Goal: Navigation & Orientation: Find specific page/section

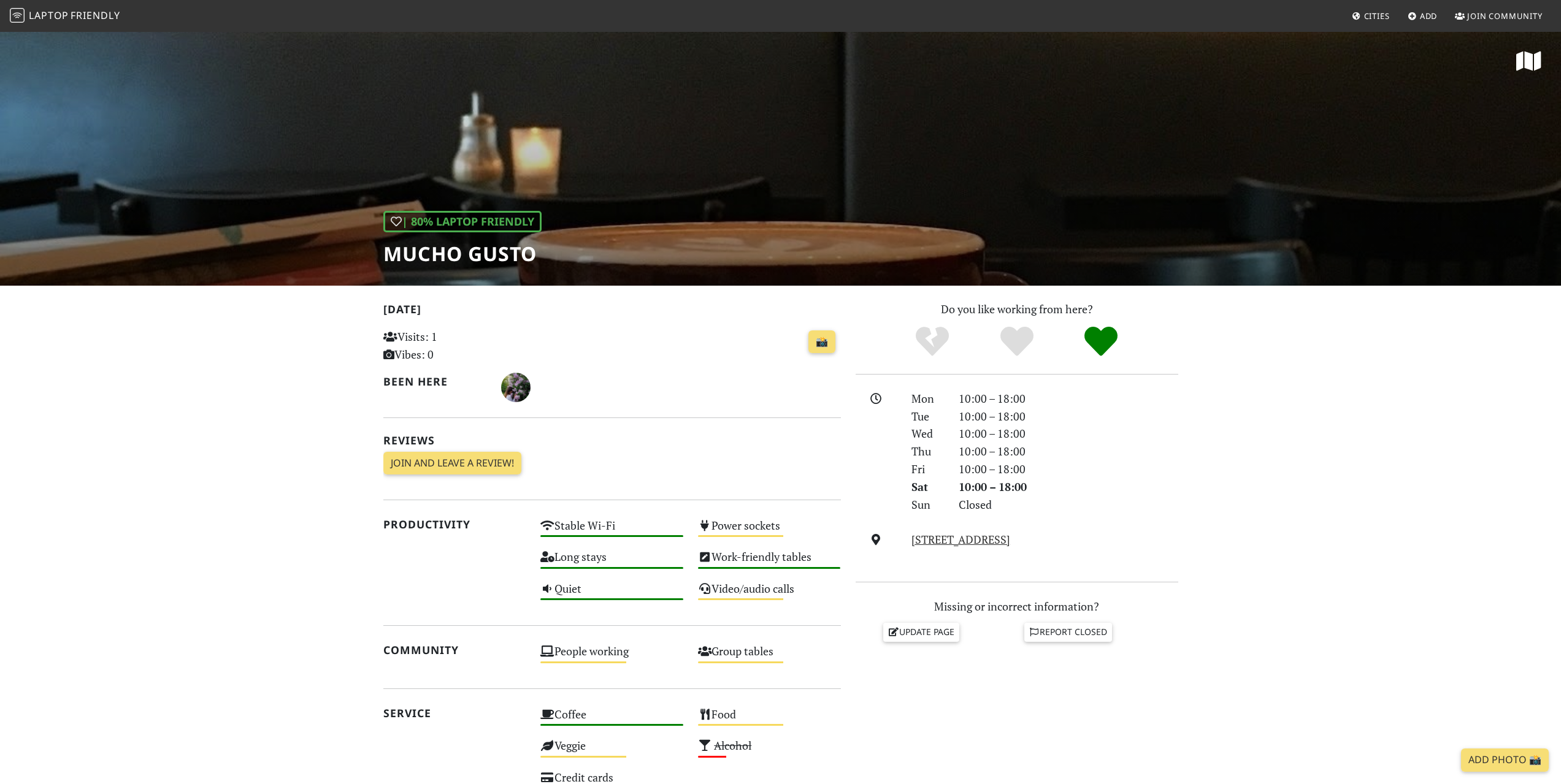
scroll to position [368, 0]
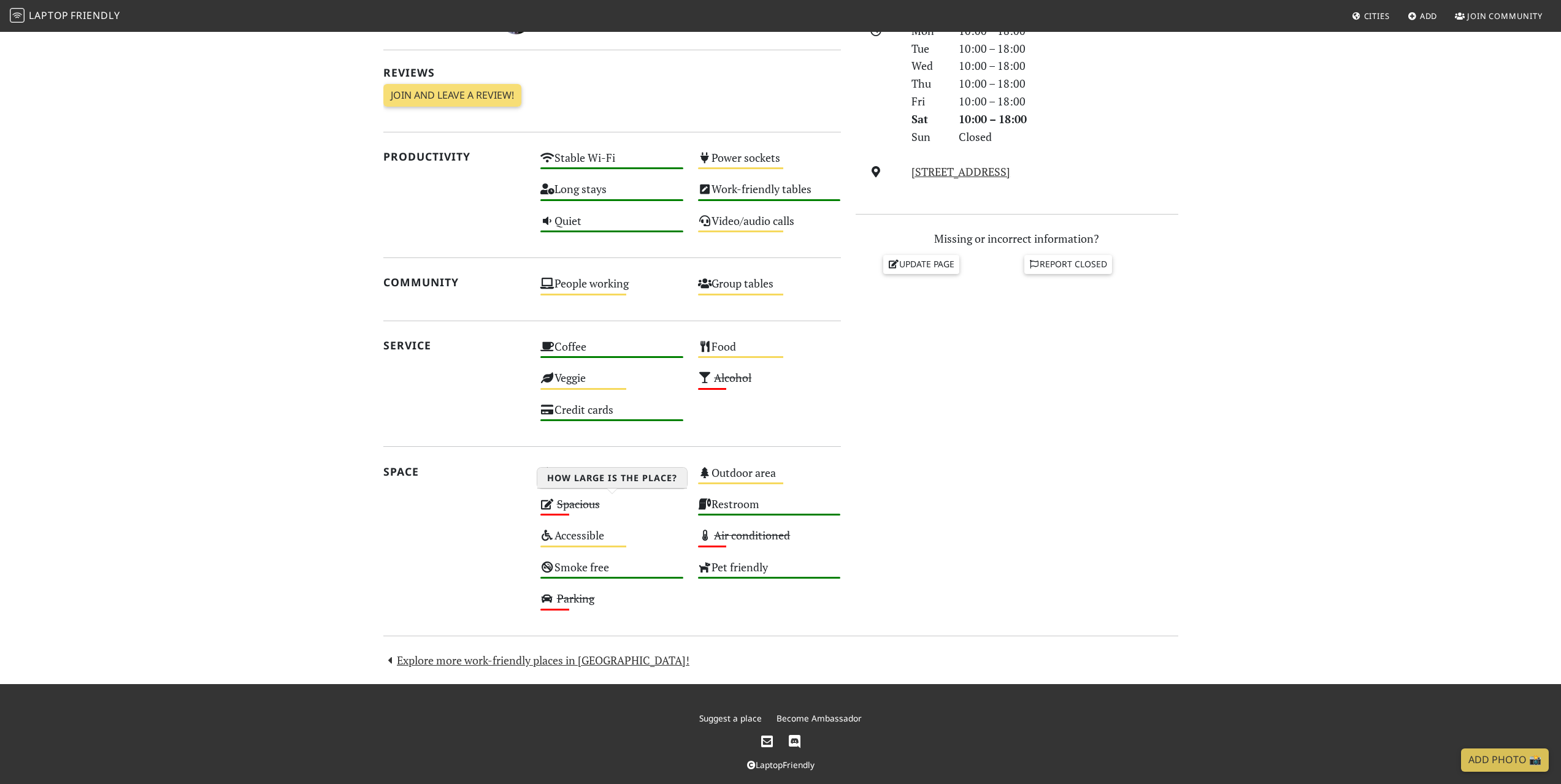
click at [604, 517] on div "Spacious Low" at bounding box center [611, 509] width 157 height 31
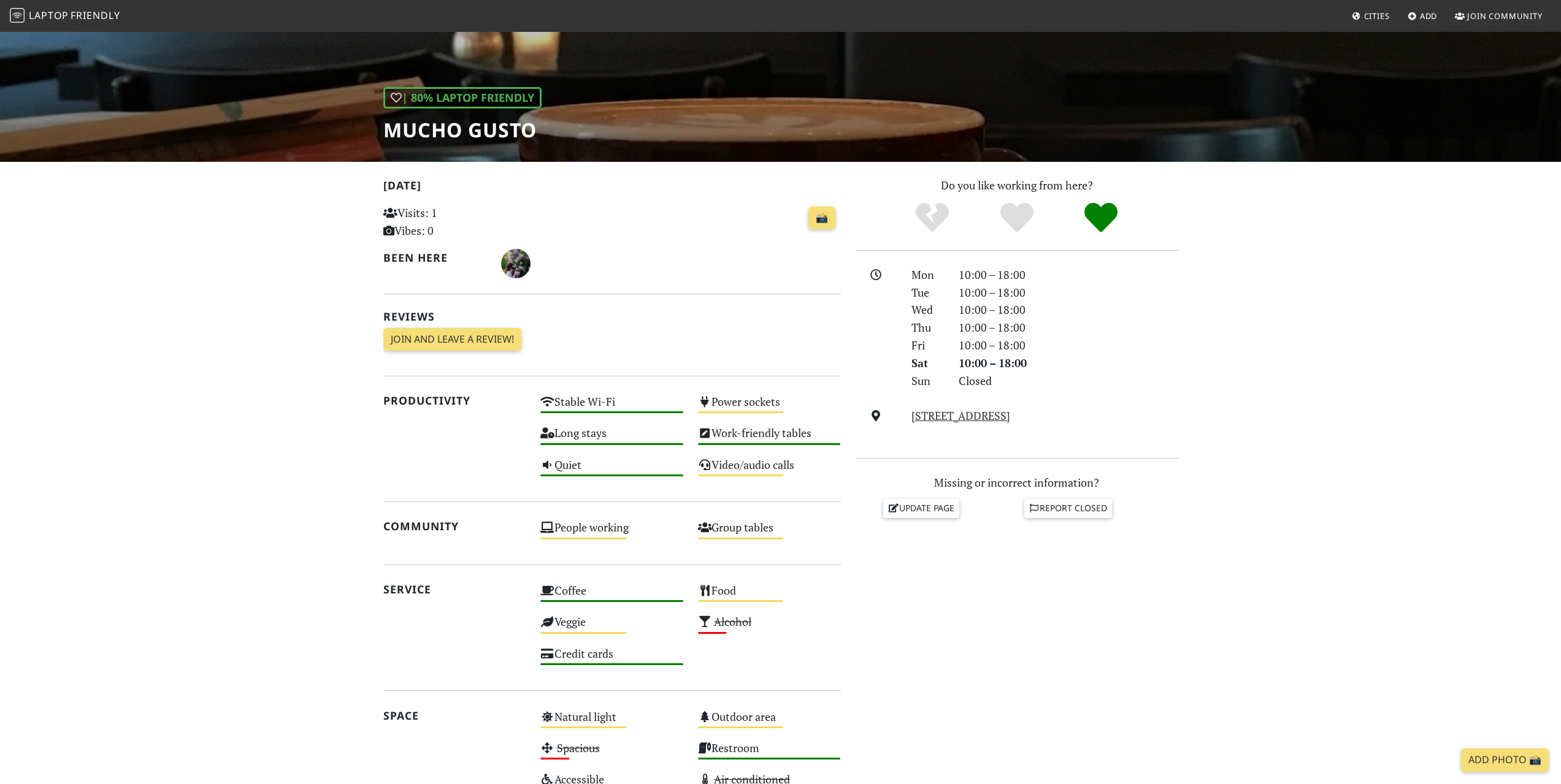
scroll to position [123, 0]
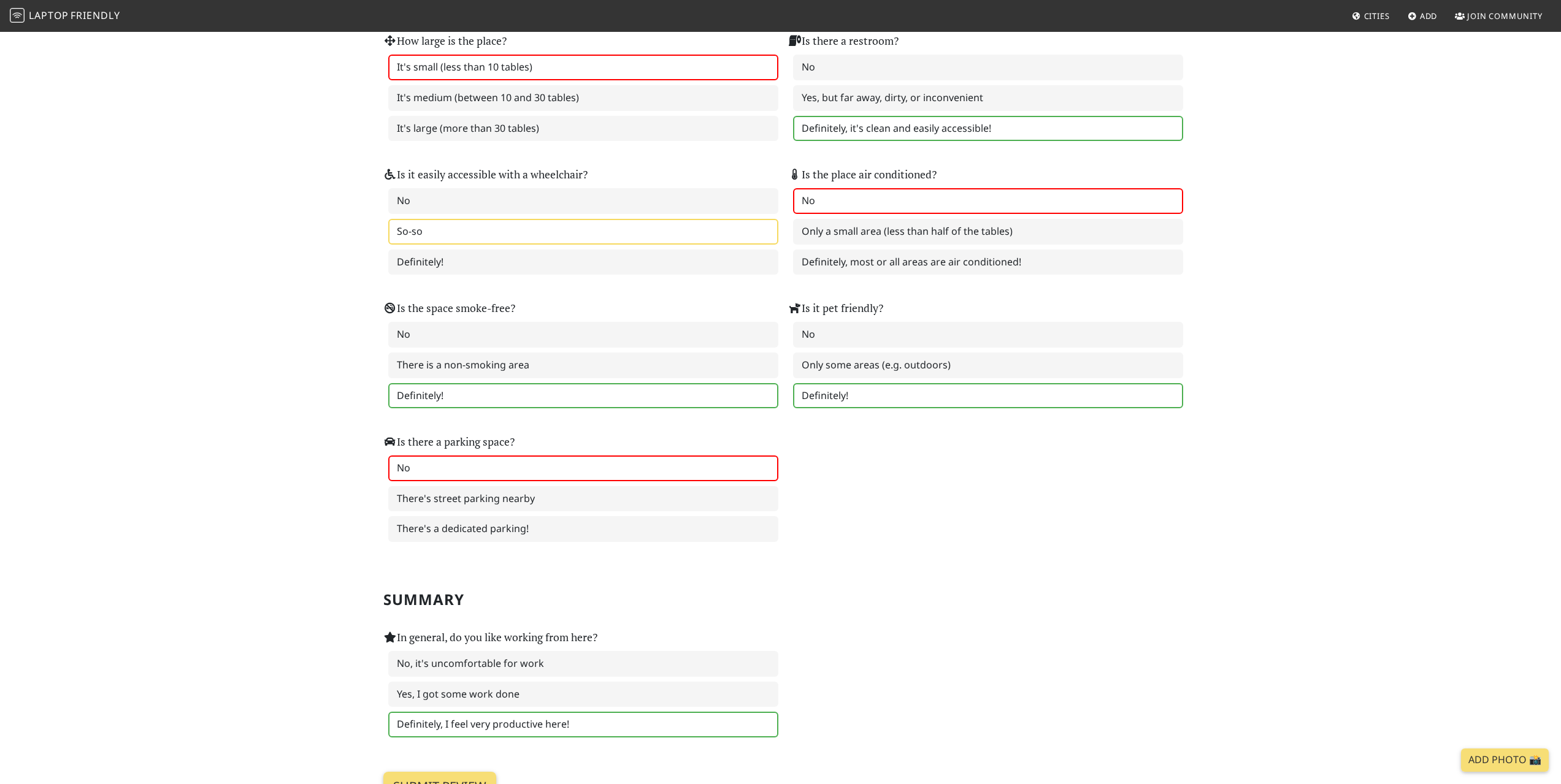
scroll to position [1410, 0]
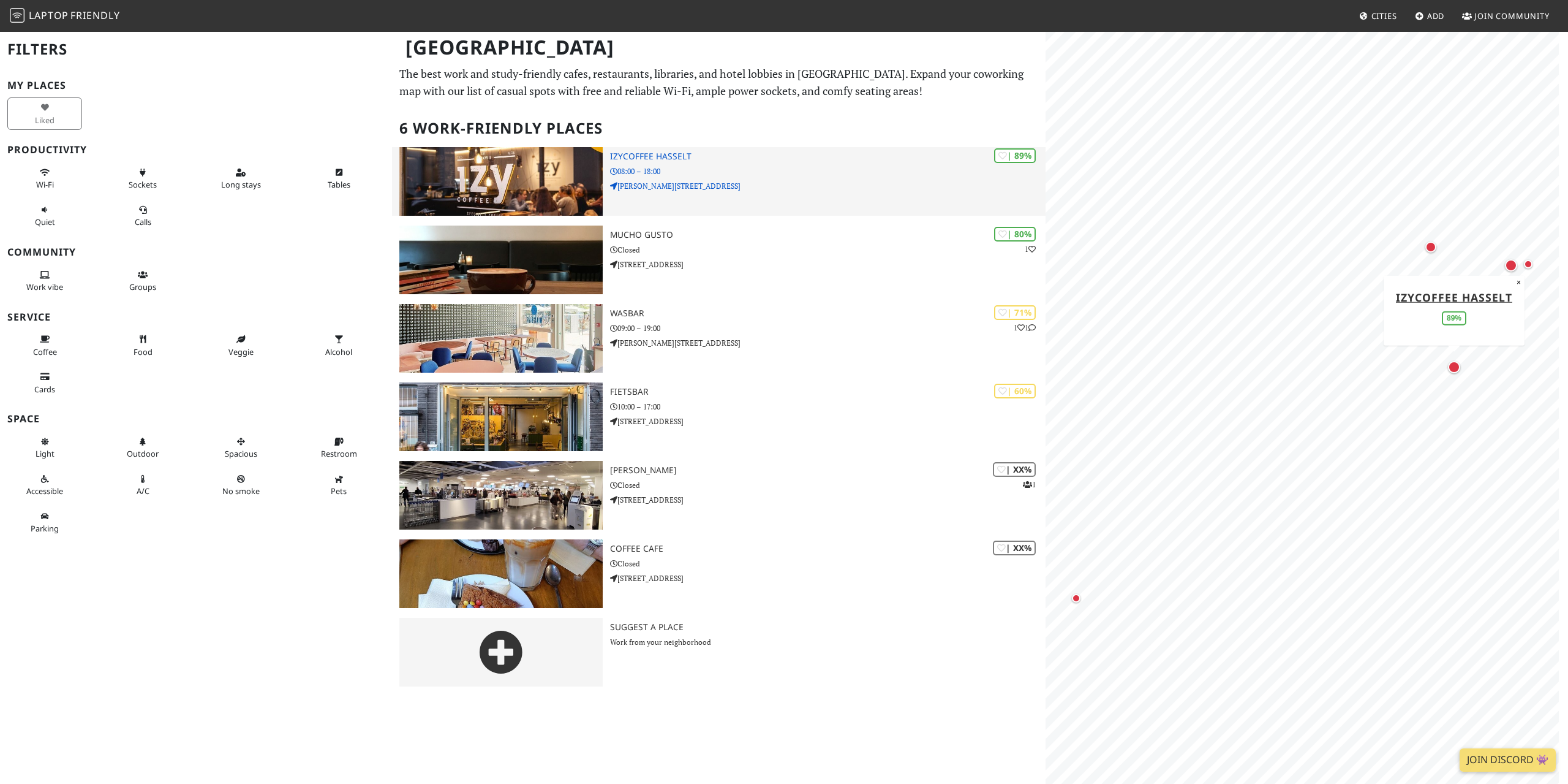
click at [753, 164] on div "| 89% IzyCoffee Hasselt 08:00 – 18:00 Koning Albertstraat 35" at bounding box center [827, 181] width 435 height 69
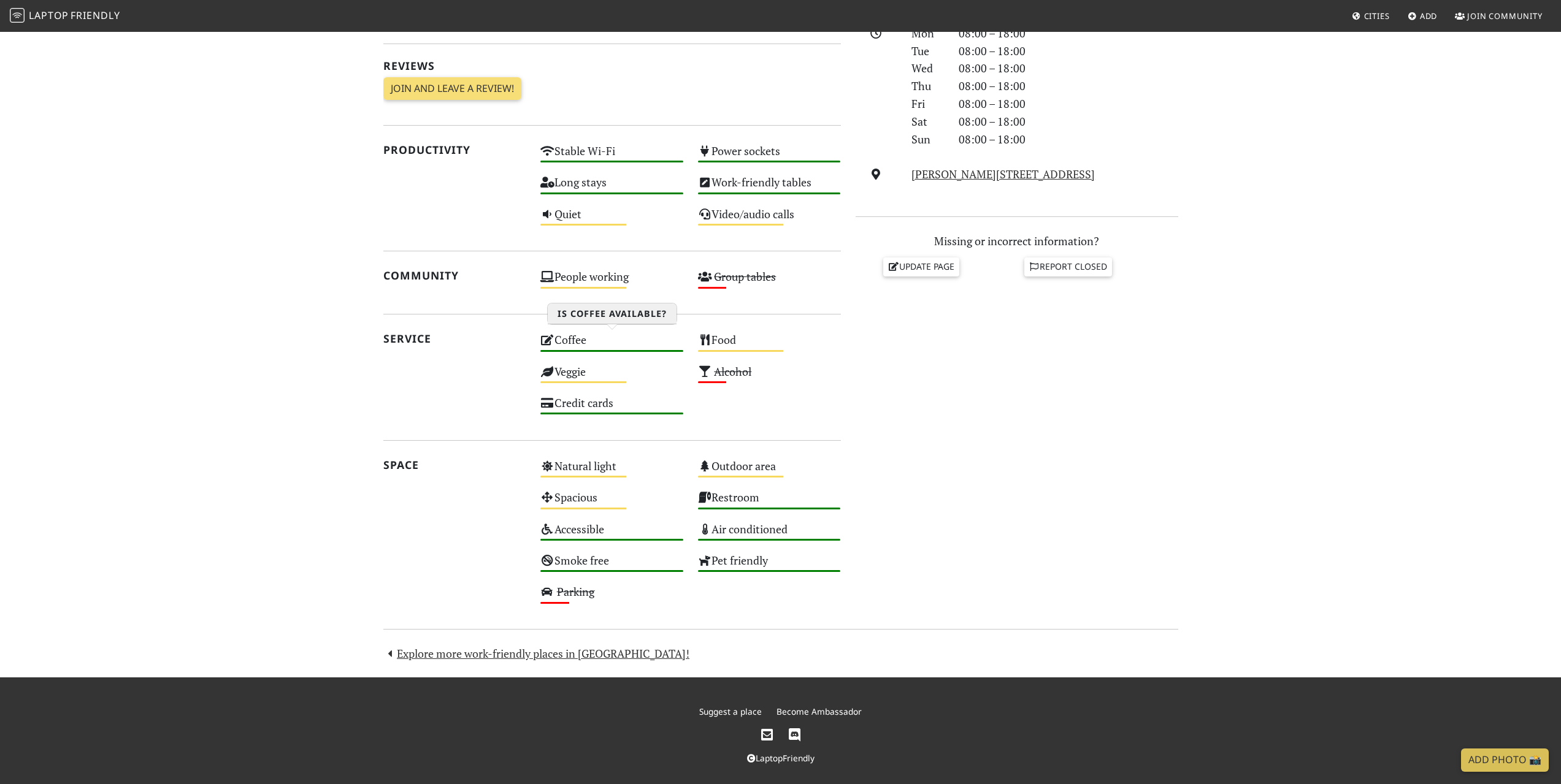
scroll to position [374, 0]
